Goal: Information Seeking & Learning: Learn about a topic

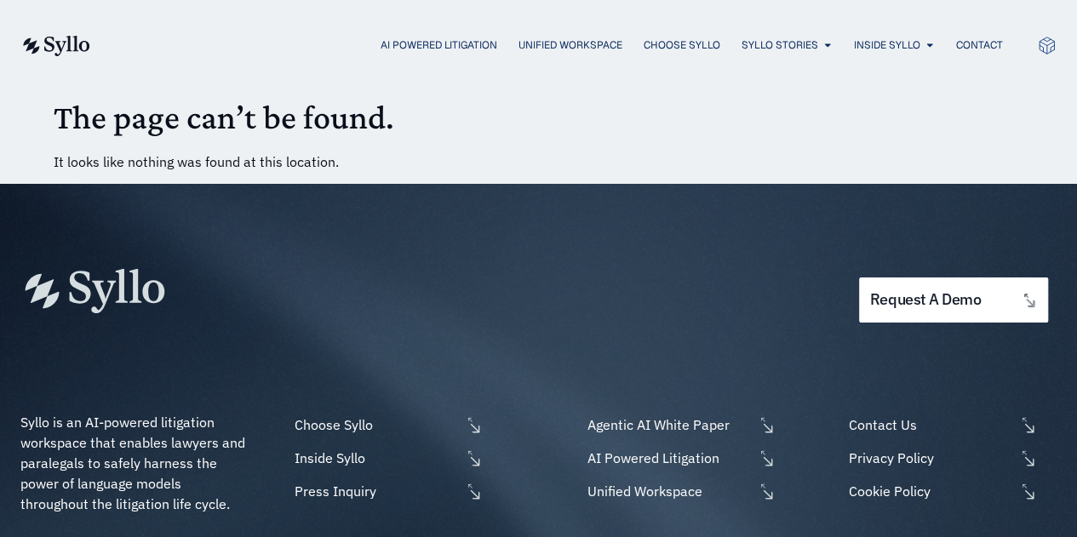
click at [44, 36] on img at bounding box center [55, 46] width 70 height 20
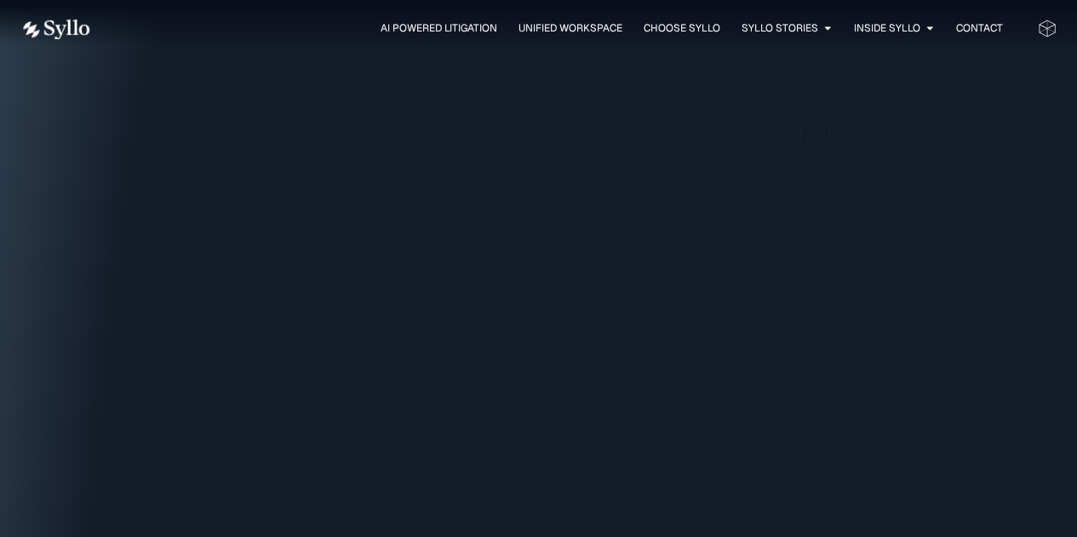
scroll to position [2111, 0]
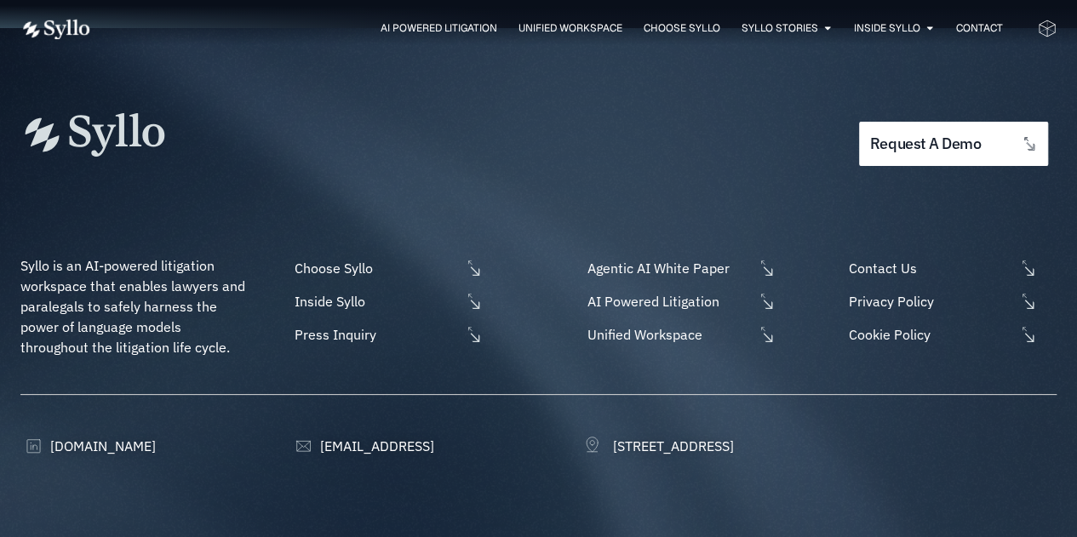
scroll to position [5297, 0]
click at [167, 258] on span "Syllo is an AI-powered litigation workspace that enables lawyers and paralegals…" at bounding box center [134, 307] width 228 height 99
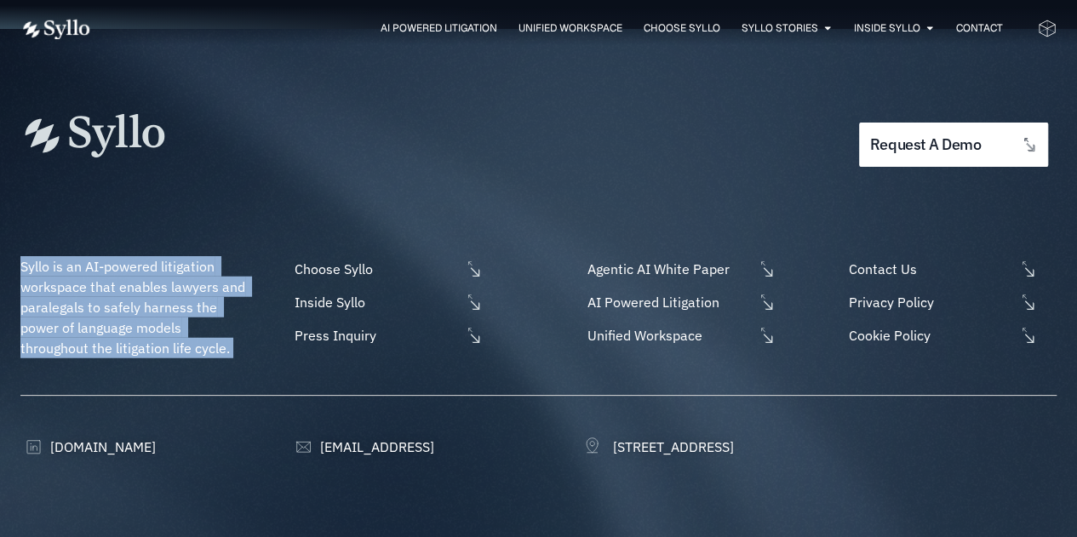
click at [167, 258] on span "Syllo is an AI-powered litigation workspace that enables lawyers and paralegals…" at bounding box center [134, 307] width 228 height 99
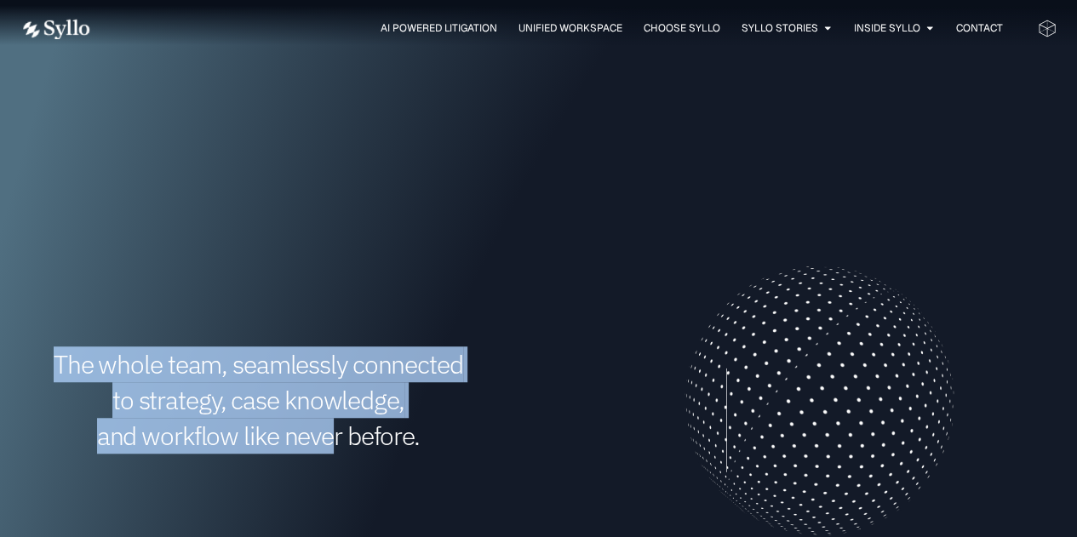
scroll to position [25, 0]
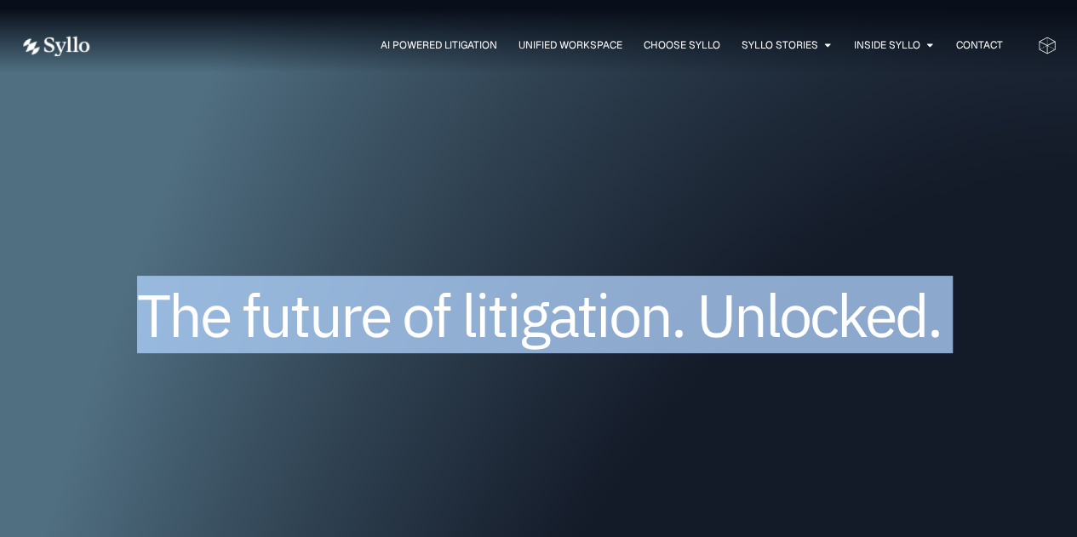
drag, startPoint x: 329, startPoint y: 185, endPoint x: 74, endPoint y: 47, distance: 289.6
